Goal: Task Accomplishment & Management: Use online tool/utility

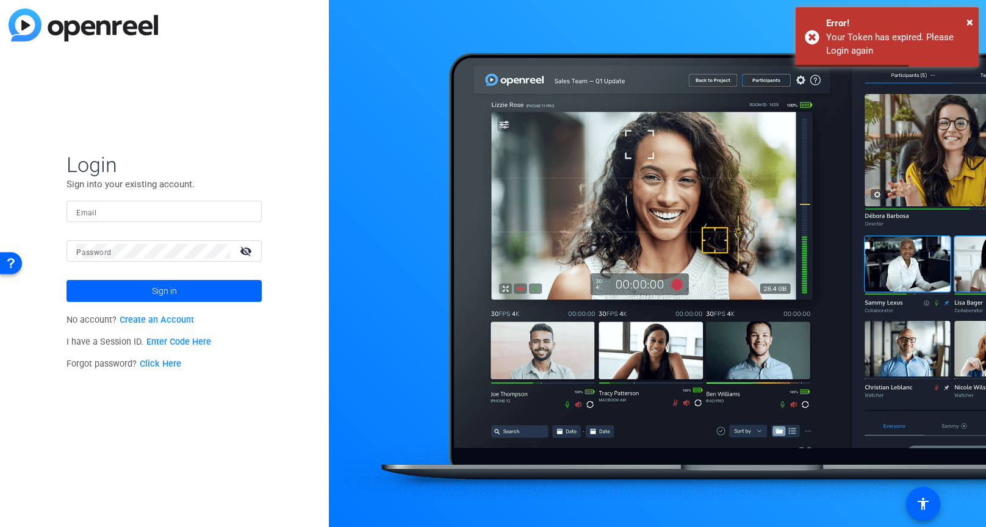
click at [170, 220] on div at bounding box center [164, 211] width 176 height 21
click at [168, 209] on input "Email" at bounding box center [164, 211] width 176 height 15
type input "[PERSON_NAME][EMAIL_ADDRESS][PERSON_NAME][DOMAIN_NAME]"
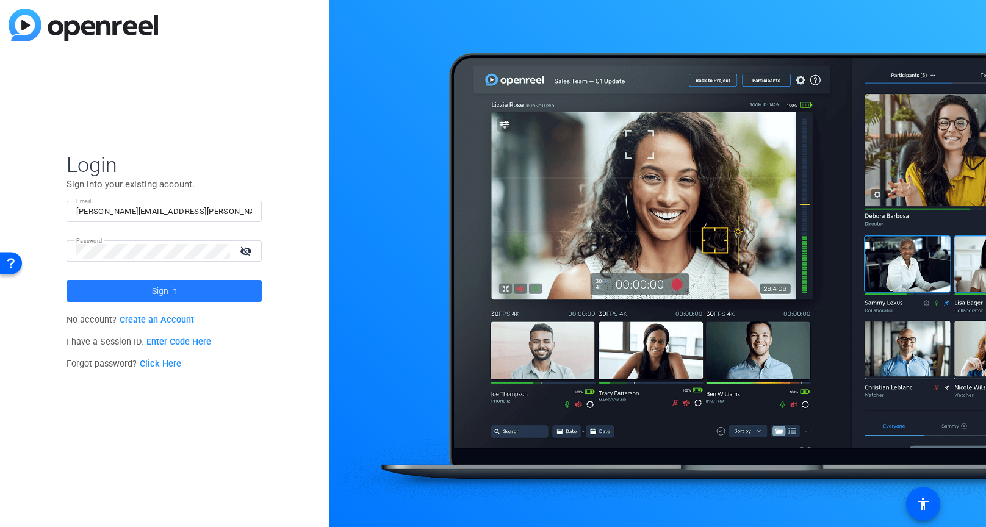
click at [191, 300] on span at bounding box center [164, 290] width 195 height 29
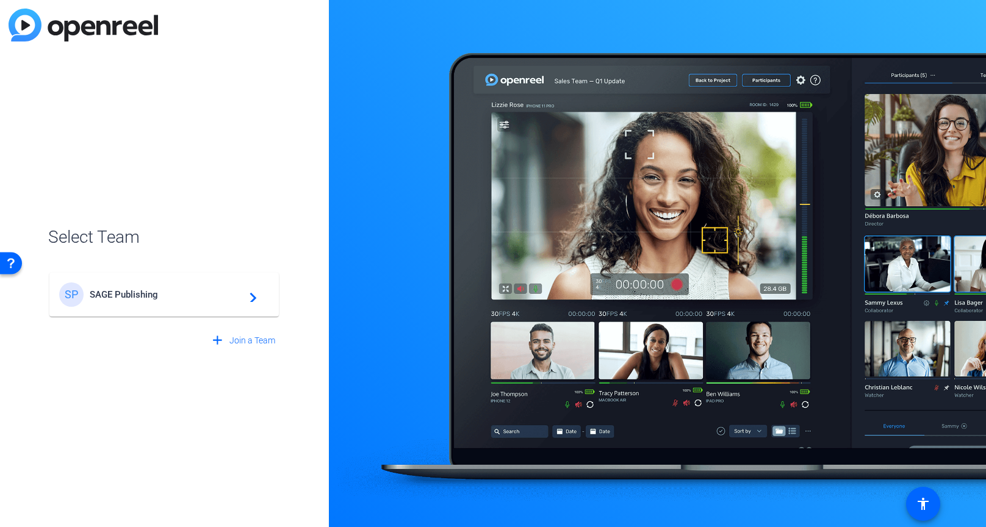
click at [180, 306] on div "SP SAGE Publishing navigate_next" at bounding box center [164, 295] width 210 height 24
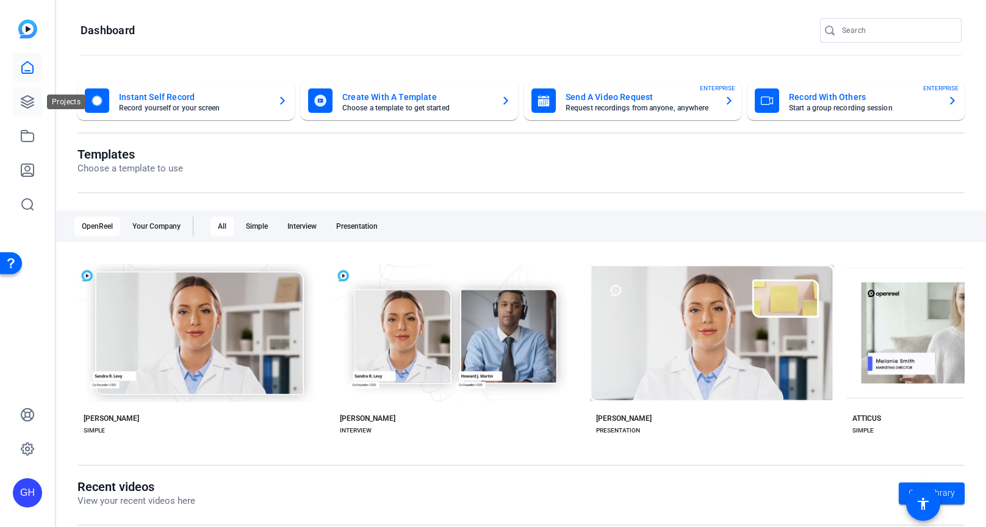
click at [21, 101] on icon at bounding box center [27, 102] width 12 height 12
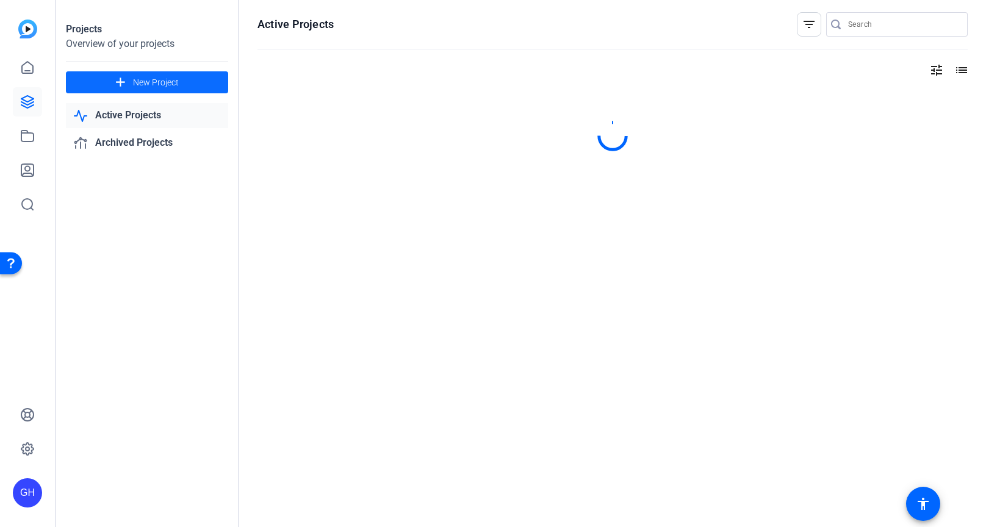
click at [151, 85] on span "New Project" at bounding box center [156, 82] width 46 height 13
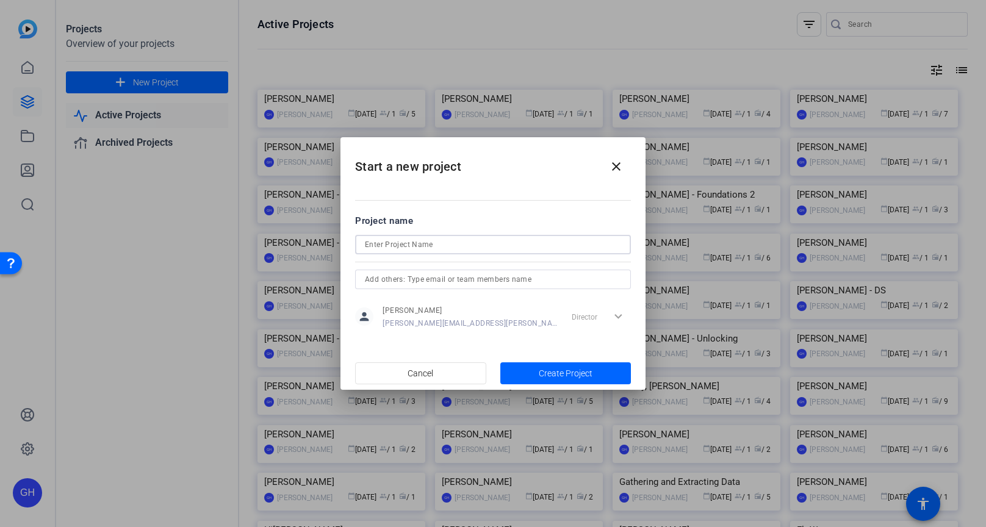
click at [401, 240] on input at bounding box center [493, 244] width 256 height 15
type input "[PERSON_NAME]"
drag, startPoint x: 584, startPoint y: 376, endPoint x: 581, endPoint y: 352, distance: 24.6
click at [585, 376] on span "Create Project" at bounding box center [566, 373] width 54 height 13
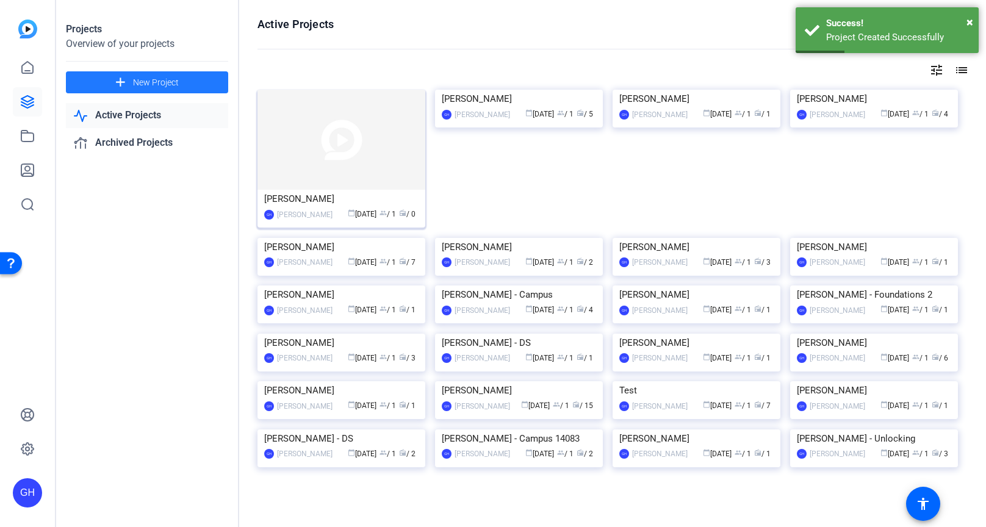
click at [326, 147] on img at bounding box center [341, 140] width 168 height 100
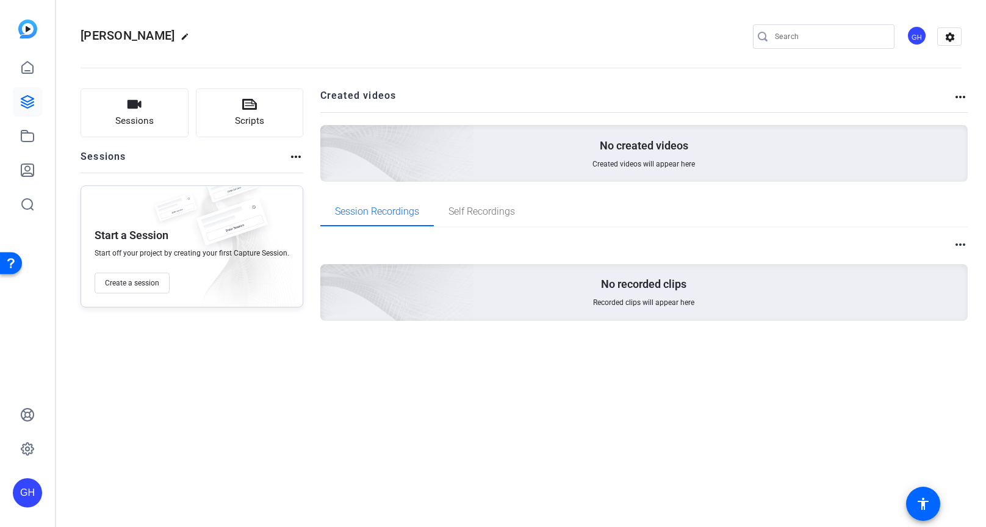
click at [181, 230] on img at bounding box center [237, 247] width 118 height 131
click at [143, 279] on span "Create a session" at bounding box center [132, 283] width 54 height 10
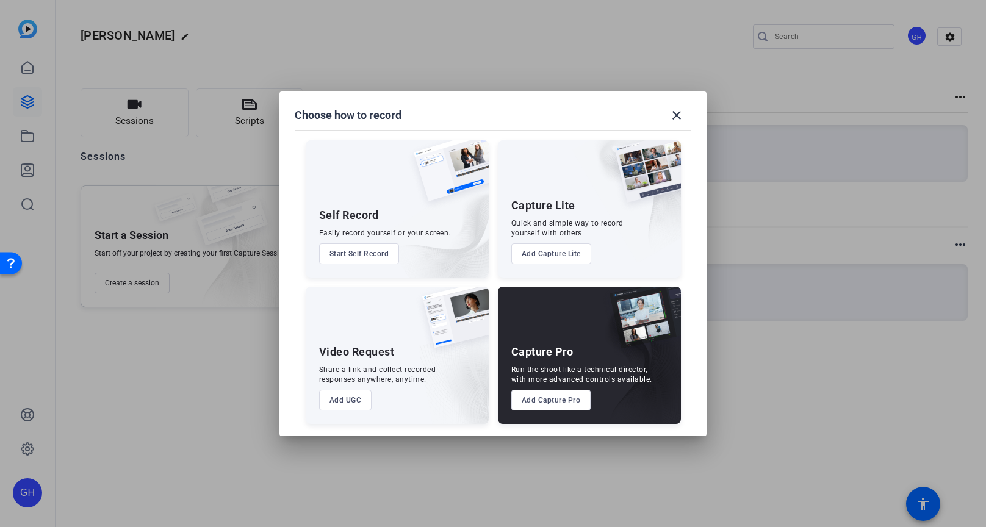
click at [563, 394] on div "Capture Pro Run the shoot like a technical director, with more advanced control…" at bounding box center [589, 355] width 183 height 137
click at [561, 392] on button "Add Capture Pro" at bounding box center [551, 400] width 80 height 21
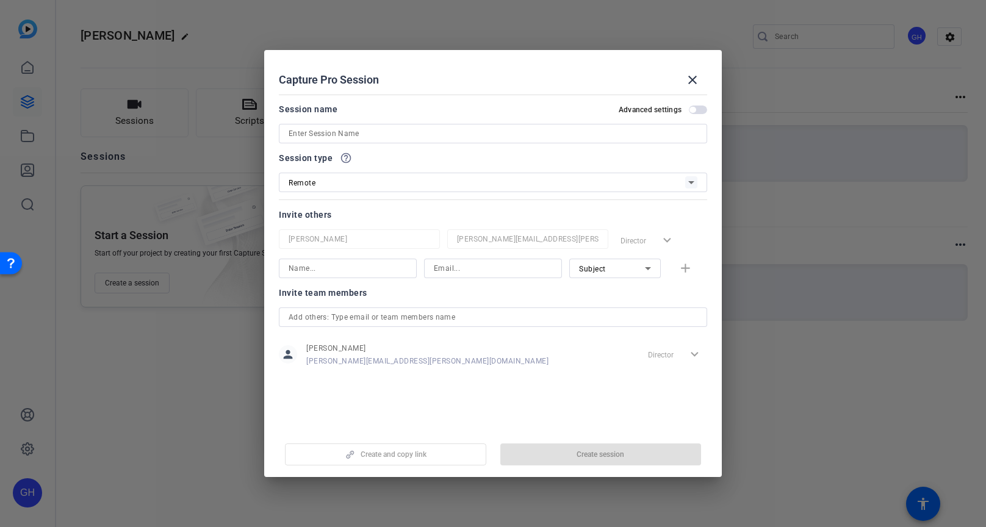
click at [566, 397] on mat-dialog-content "Session name Advanced settings Session type help_outline Remote Invite others G…" at bounding box center [493, 259] width 458 height 339
click at [342, 275] on div at bounding box center [348, 269] width 118 height 20
type input "[PERSON_NAME]"
paste input "[EMAIL_ADDRESS][DOMAIN_NAME]"
type input "[EMAIL_ADDRESS][DOMAIN_NAME]"
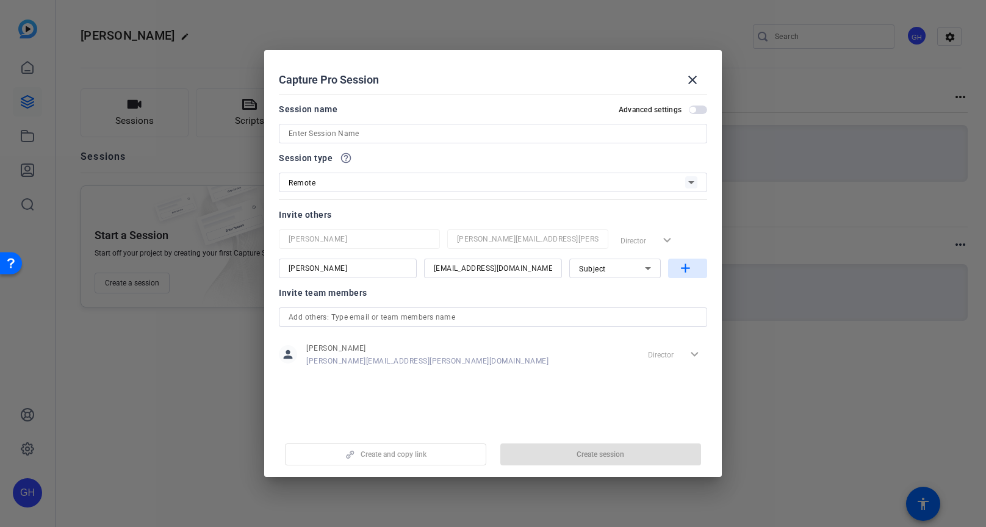
click at [686, 265] on mat-icon "add" at bounding box center [685, 268] width 15 height 15
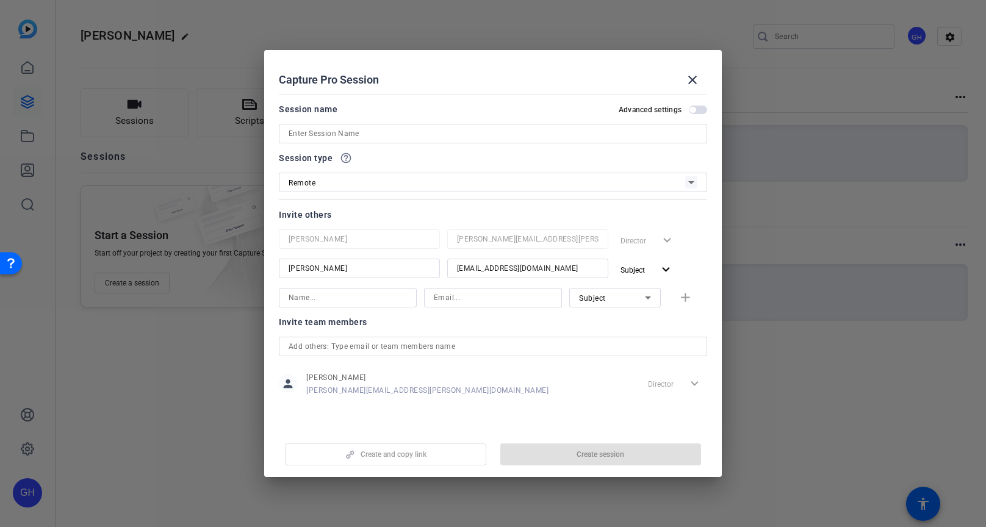
click at [376, 301] on input at bounding box center [348, 297] width 118 height 15
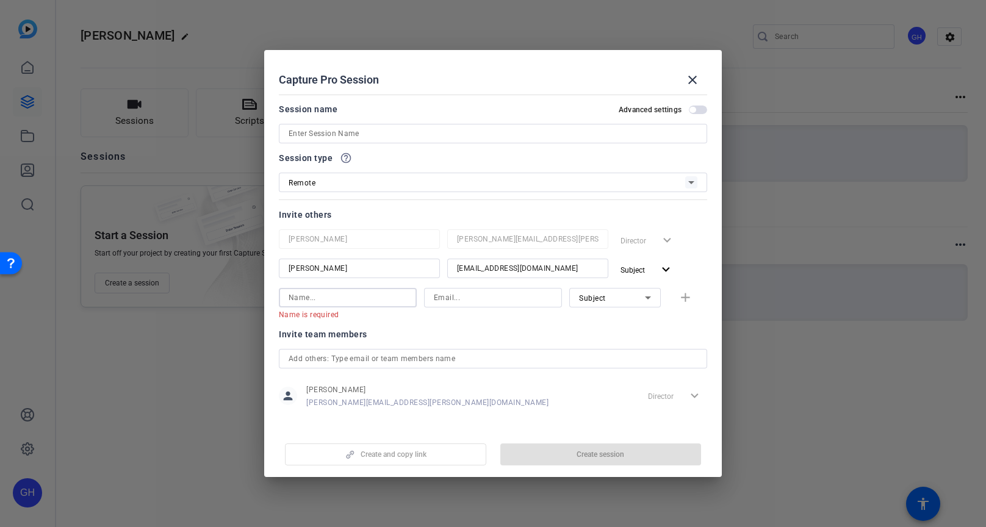
click at [317, 298] on input at bounding box center [348, 297] width 118 height 15
click at [317, 297] on input at bounding box center [348, 297] width 118 height 15
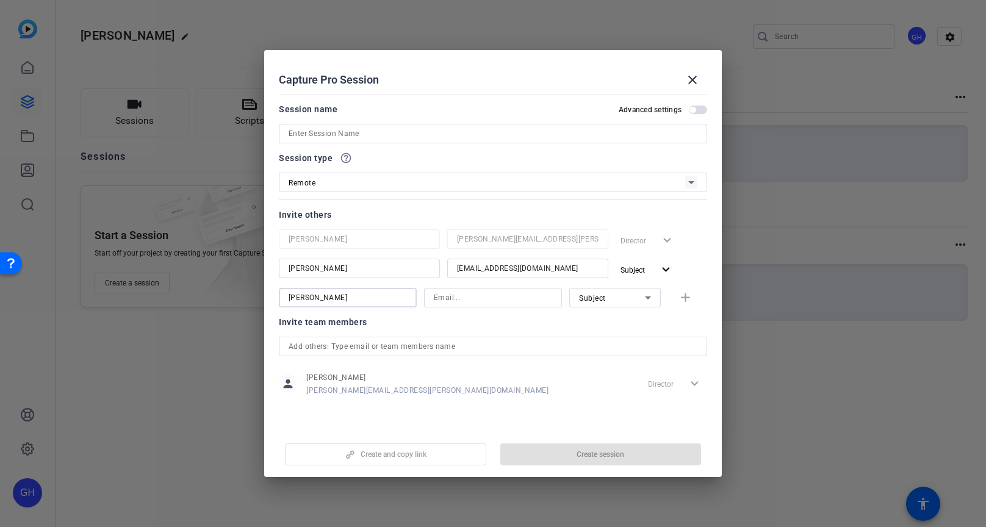
type input "[PERSON_NAME]"
click at [481, 298] on input at bounding box center [493, 297] width 118 height 15
paste input "[PERSON_NAME][EMAIL_ADDRESS][PERSON_NAME][DOMAIN_NAME]"
type input "[PERSON_NAME][EMAIL_ADDRESS][PERSON_NAME][DOMAIN_NAME]"
click at [598, 298] on span "Subject" at bounding box center [592, 298] width 27 height 9
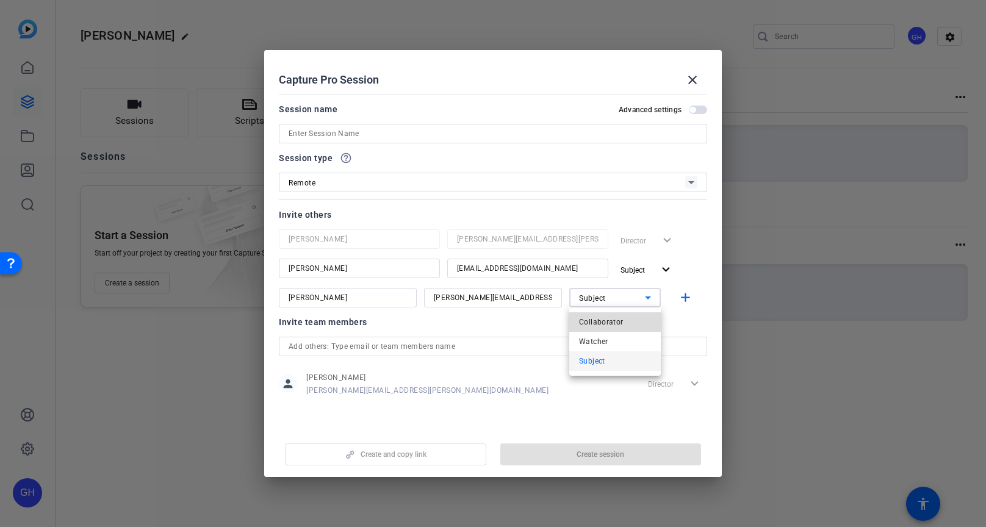
click at [599, 319] on span "Collaborator" at bounding box center [601, 322] width 45 height 15
click at [644, 355] on div at bounding box center [493, 347] width 409 height 20
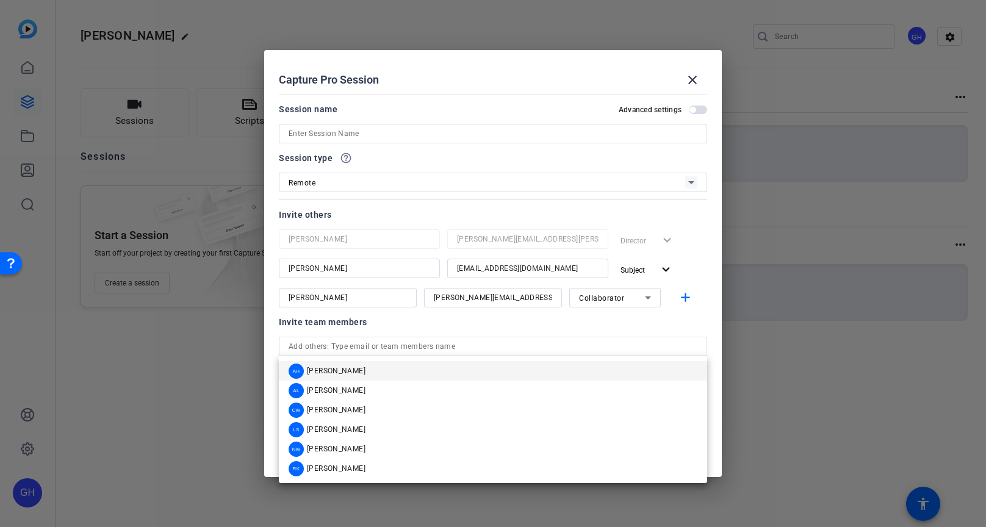
drag, startPoint x: 607, startPoint y: 325, endPoint x: 620, endPoint y: 323, distance: 12.9
click at [607, 325] on div "Invite team members" at bounding box center [493, 322] width 428 height 15
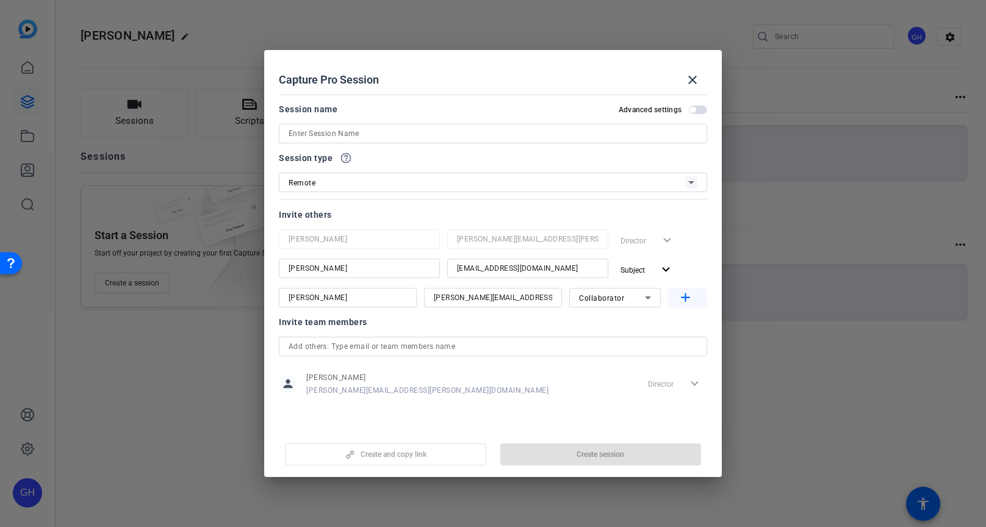
click at [687, 303] on mat-icon "add" at bounding box center [685, 297] width 15 height 15
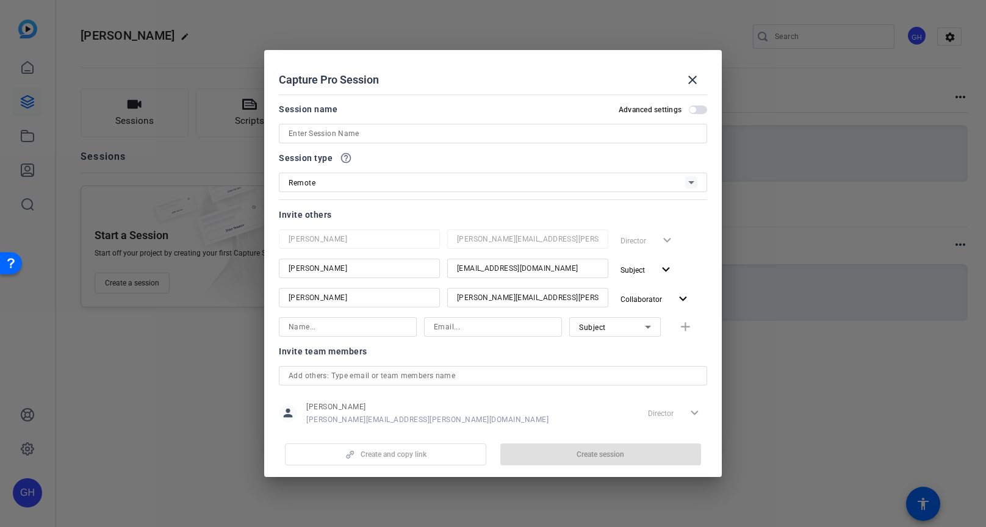
scroll to position [26, 0]
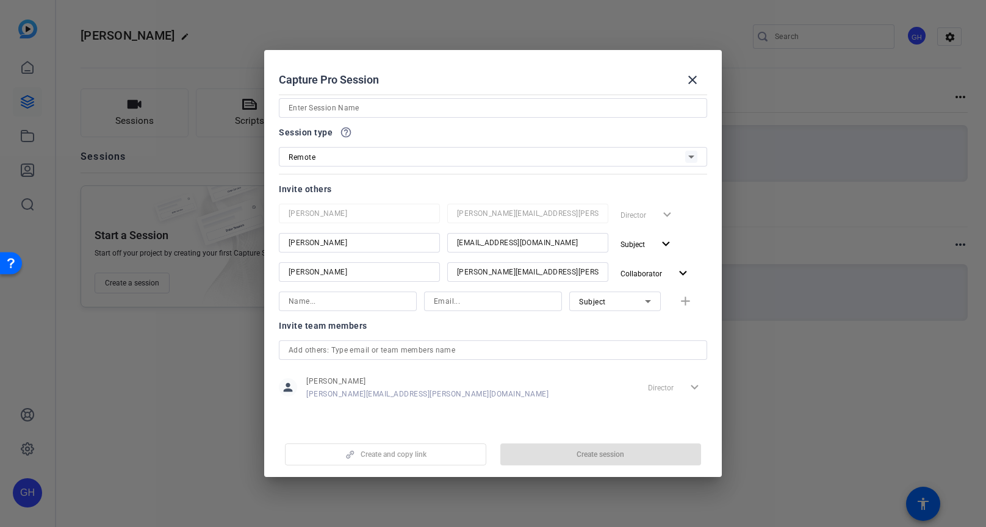
click at [604, 451] on div "Create and copy link Create session" at bounding box center [493, 449] width 428 height 31
click at [386, 106] on input at bounding box center [493, 108] width 409 height 15
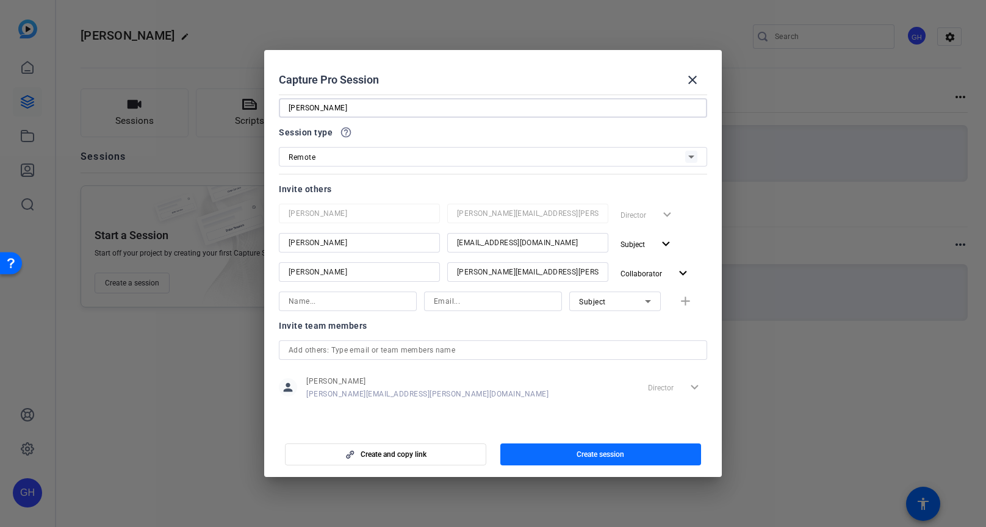
type input "[PERSON_NAME]"
click at [616, 453] on span "Create session" at bounding box center [601, 455] width 48 height 10
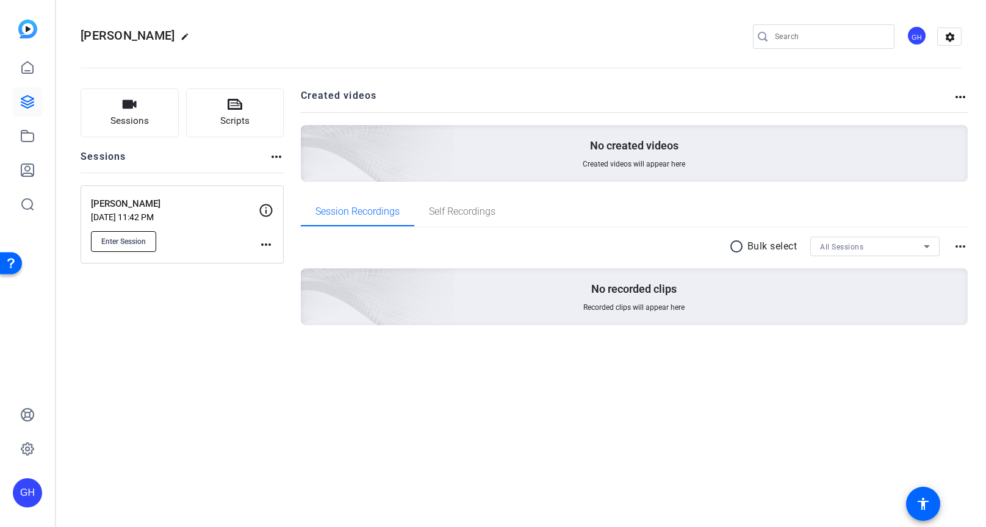
click at [128, 241] on span "Enter Session" at bounding box center [123, 242] width 45 height 10
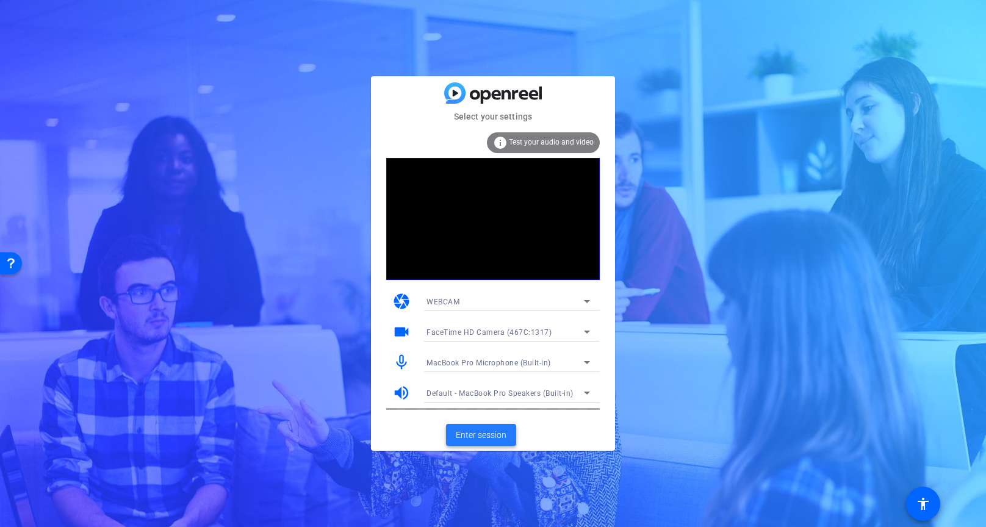
click at [492, 432] on span "Enter session" at bounding box center [481, 435] width 51 height 13
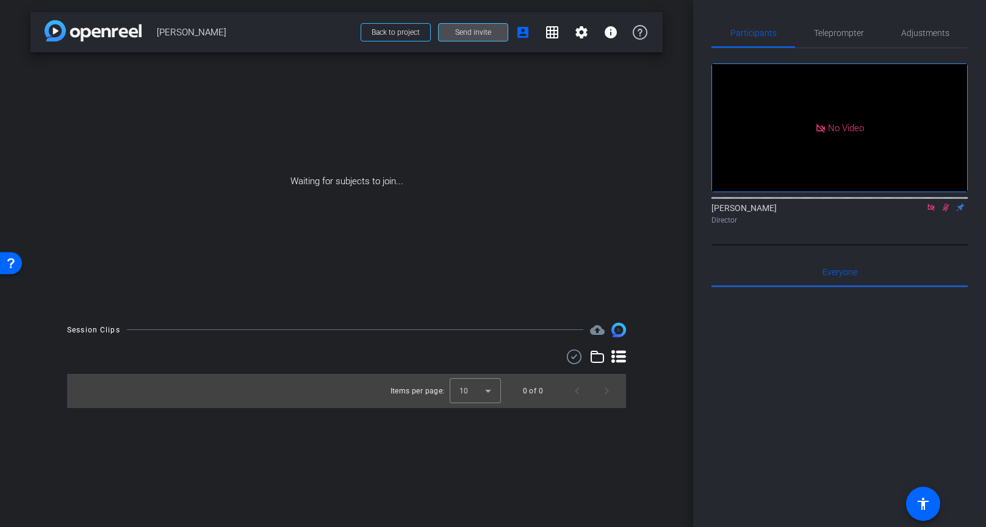
click at [465, 38] on span at bounding box center [473, 32] width 69 height 29
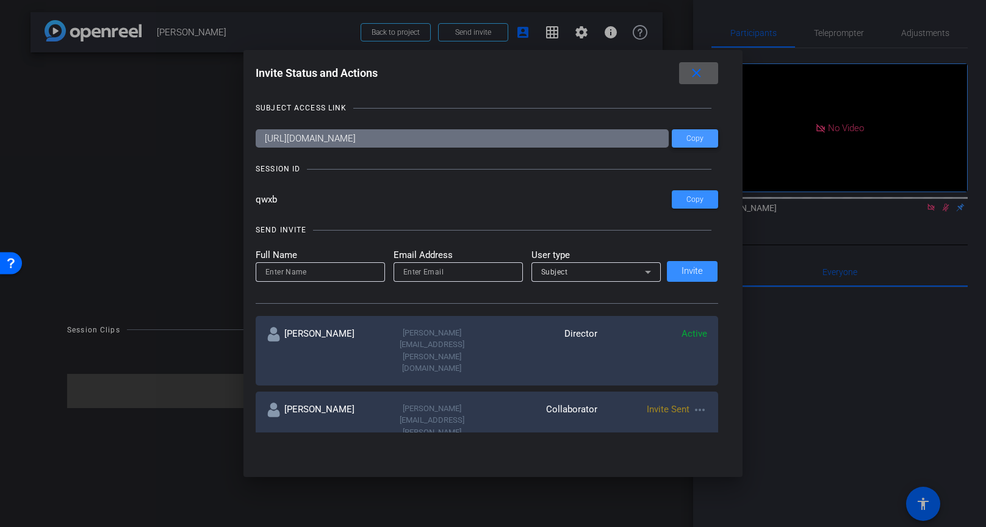
click at [697, 141] on span "Copy" at bounding box center [694, 138] width 17 height 9
